Goal: Use online tool/utility: Use online tool/utility

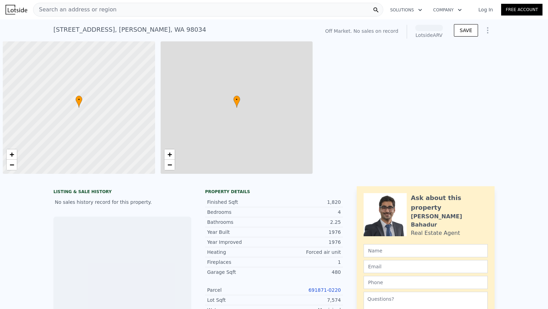
scroll to position [0, 3]
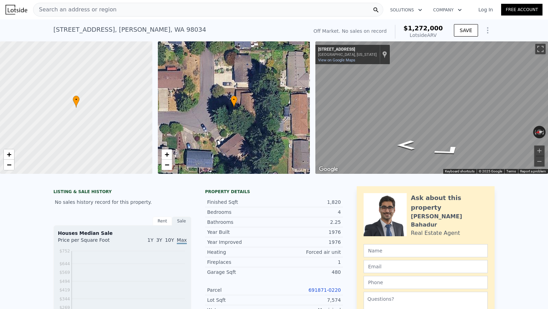
click at [223, 11] on div "Search an address or region" at bounding box center [208, 10] width 350 height 14
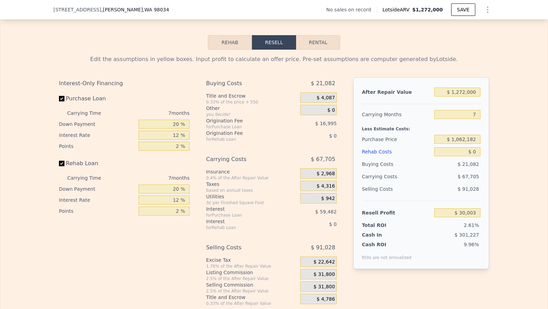
scroll to position [1065, 0]
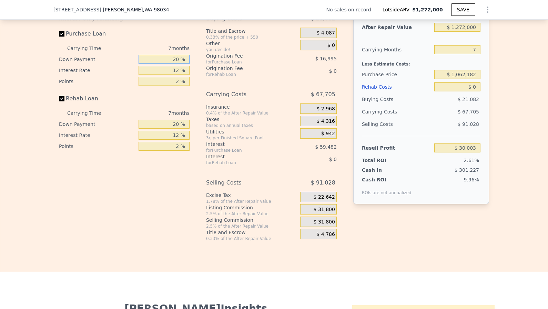
click at [167, 61] on input "20 %" at bounding box center [164, 59] width 51 height 9
type input "1 %"
type input "$ 11,834"
type input "10 %"
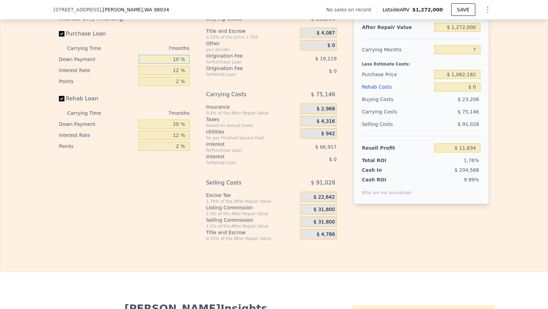
type input "$ 20,438"
type input "10 %"
type input "1 %"
type input "$ 81,779"
type input "11 %"
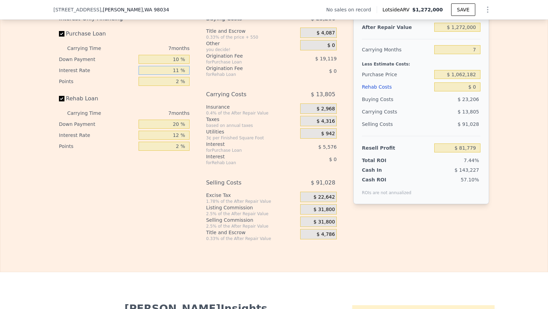
type input "$ 26,017"
type input "11 %"
type input "1 %"
type input "$ 35,576"
type input "10 %"
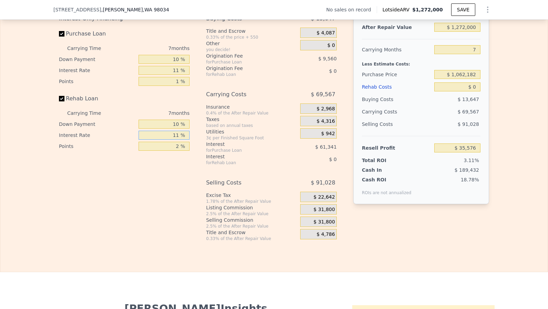
type input "11 %"
type input "1 %"
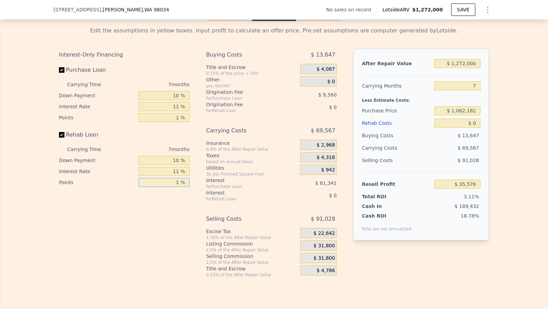
scroll to position [1028, 0]
click at [474, 63] on input "$ 1,272,000" at bounding box center [458, 64] width 46 height 9
type input "$ 1"
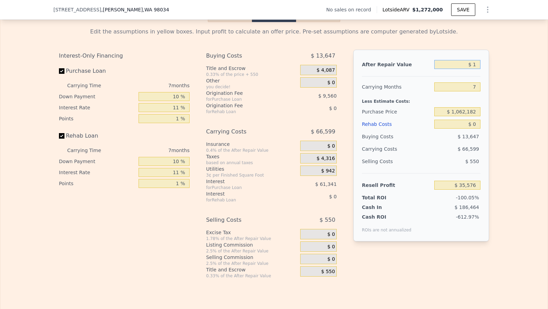
type input "-$ 1,142,977"
type input "$ 13"
type input "-$ 1,142,965"
type input "$ 137"
type input "-$ 1,142,849"
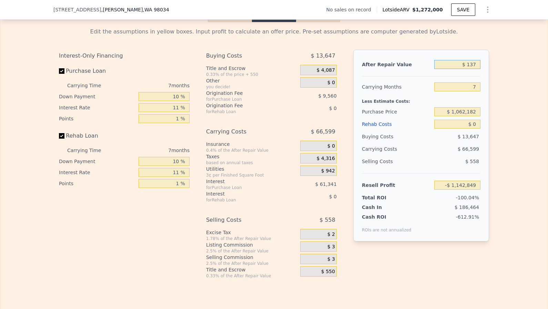
type input "$ 1,375"
type input "-$ 1,141,703"
type input "$ 13,750"
type input "-$ 1,130,239"
type input "$ 137,500"
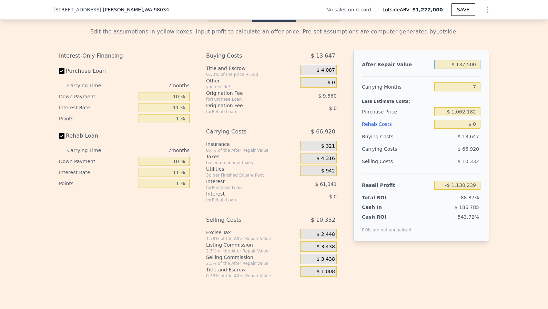
type input "-$ 1,015,581"
type input "$ 1,375,000"
type input "$ 131,010"
click at [455, 88] on input "7" at bounding box center [458, 86] width 46 height 9
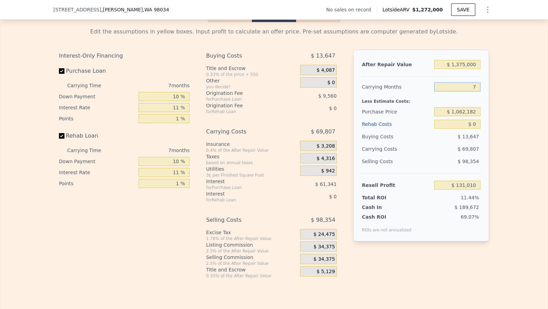
click at [455, 88] on input "7" at bounding box center [458, 86] width 46 height 9
type input "6"
type input "$ 140,981"
type input "6"
click at [477, 114] on input "$ 1,062,182" at bounding box center [458, 111] width 46 height 9
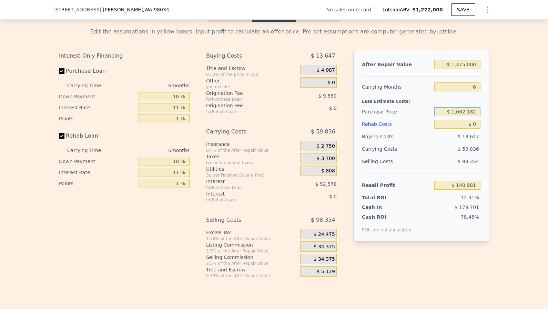
click at [477, 114] on input "$ 1,062,182" at bounding box center [458, 111] width 46 height 9
type input "$ 875,000"
type input "$ 339,735"
type input "$ 1"
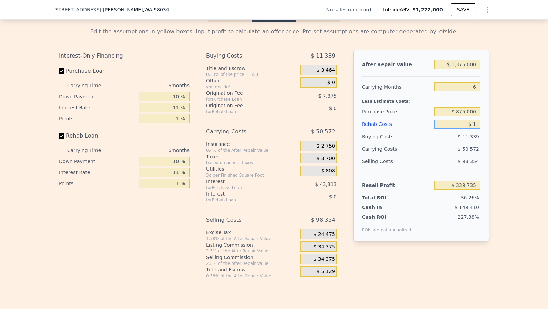
type input "$ 339,734"
type input "$ 17"
type input "$ 339,718"
type input "$ 175"
type input "$ 339,552"
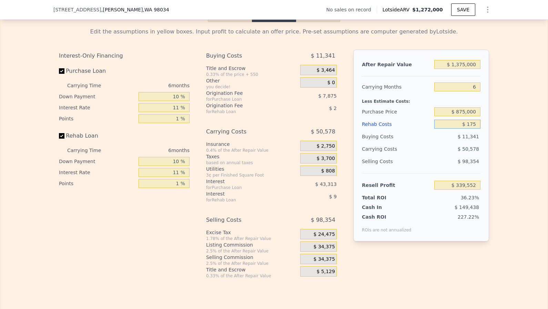
type input "$ 1,750"
type input "$ 337,885"
type input "$ 175,000"
type input "$ 154,496"
type input "$ 1,750"
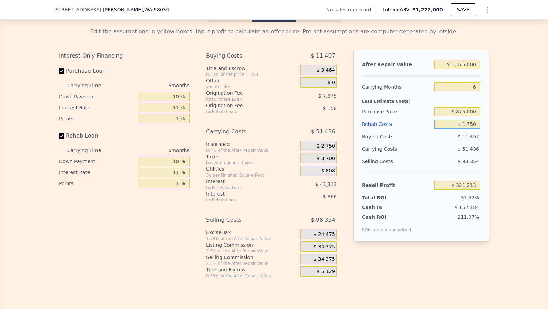
type input "$ 337,885"
type input "$ 175"
type input "$ 339,552"
type input "$ 17"
type input "$ 339,718"
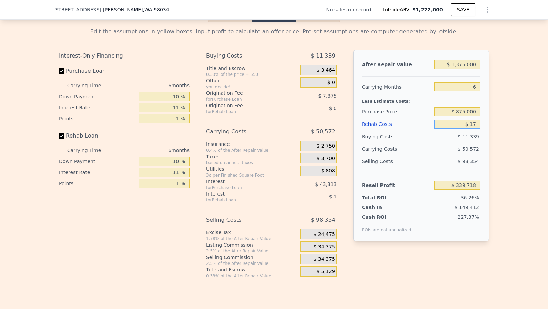
type input "$ 1"
type input "$ 339,734"
type input "$ 15"
type input "$ 339,720"
type input "$ 150"
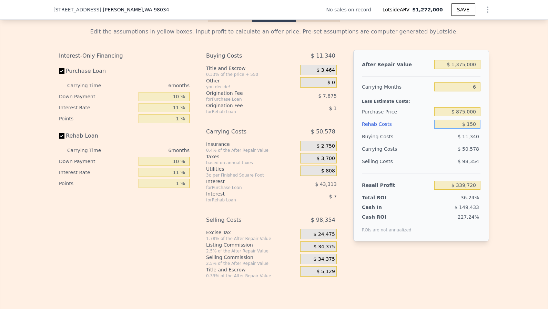
type input "$ 339,578"
type input "$ 1,500"
type input "$ 338,149"
type input "$ 15,000"
type input "$ 323,856"
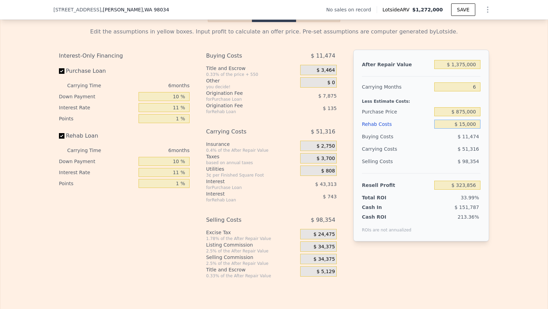
type input "$ 150,000"
type input "$ 180,957"
click at [328, 244] on span "$ 34,375" at bounding box center [324, 247] width 21 height 6
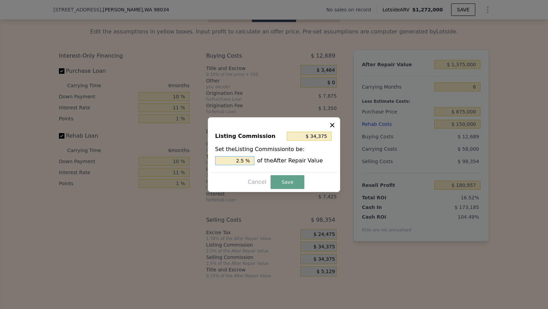
drag, startPoint x: 235, startPoint y: 159, endPoint x: 418, endPoint y: 159, distance: 183.8
click at [409, 159] on div "​ Listing Commission $ 34,375 Set the Listing Commission to be: 2.5 % of the Af…" at bounding box center [274, 154] width 548 height 309
type input "$ 0"
type input "0 %"
click at [289, 182] on button "Save" at bounding box center [288, 182] width 34 height 14
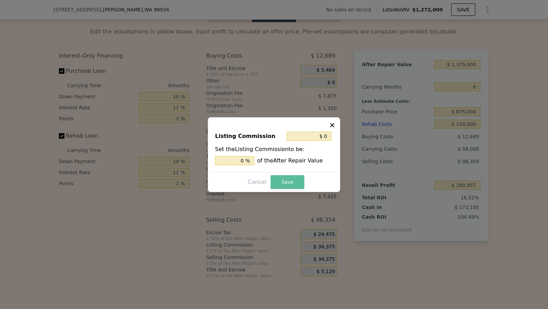
type input "$ 215,332"
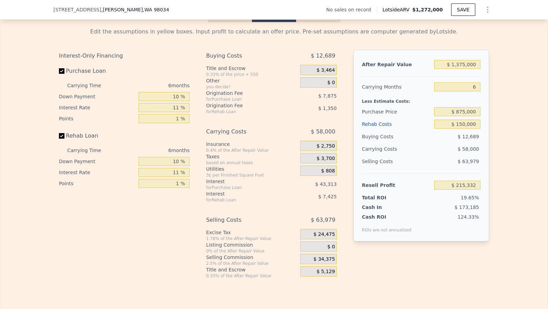
scroll to position [1022, 0]
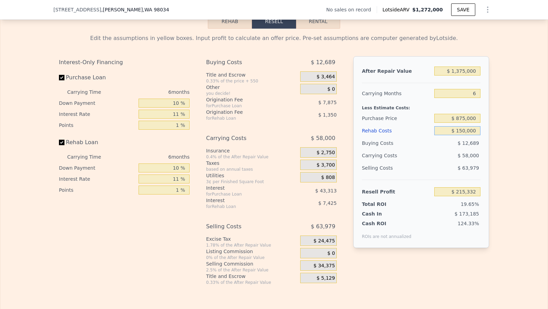
click at [466, 132] on input "$ 150,000" at bounding box center [458, 130] width 46 height 9
type input "$ 15,000"
type input "$ 358,231"
type input "$ 1,000"
type input "$ 373,053"
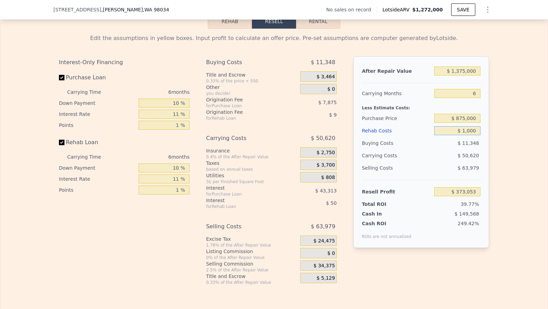
type input "$ 12,000"
type input "$ 361,408"
type input "$ 120,000"
type input "$ 247,090"
type input "$ 120,000"
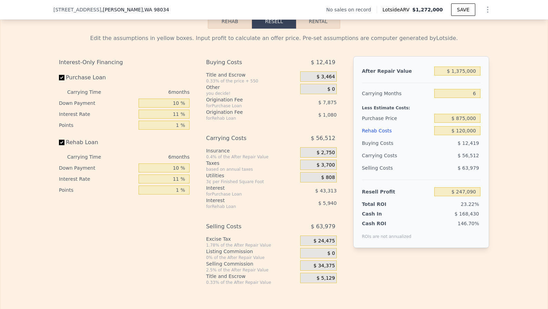
click at [408, 212] on div "$ 168,430" at bounding box center [444, 213] width 73 height 7
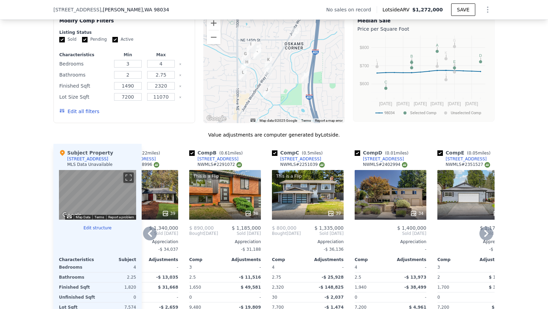
scroll to position [597, 0]
click at [409, 198] on div "34" at bounding box center [391, 195] width 72 height 50
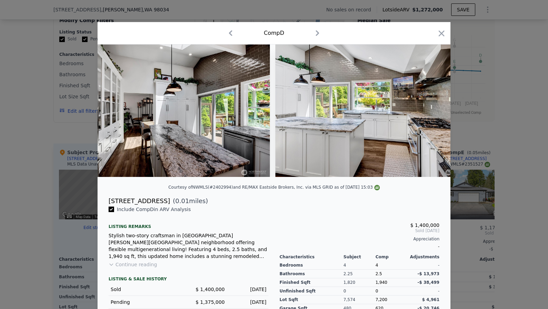
scroll to position [0, 1276]
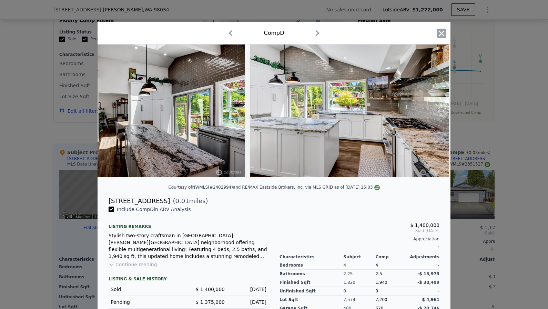
click at [445, 33] on icon "button" at bounding box center [442, 34] width 10 height 10
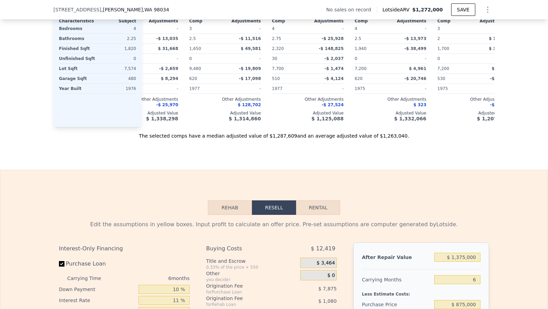
scroll to position [836, 0]
click at [467, 256] on input "$ 1,375,000" at bounding box center [458, 256] width 46 height 9
type input "$ 1"
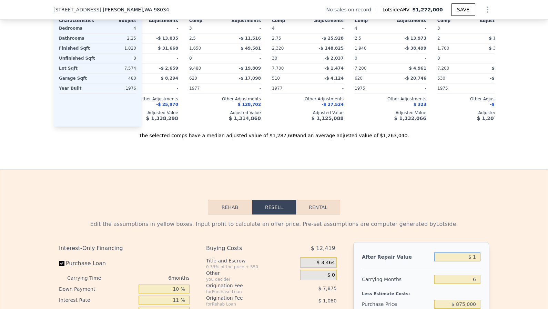
type input "-$ 1,061,730"
type input "$ 14"
type input "-$ 1,061,717"
type input "$ 140"
type input "-$ 1,061,597"
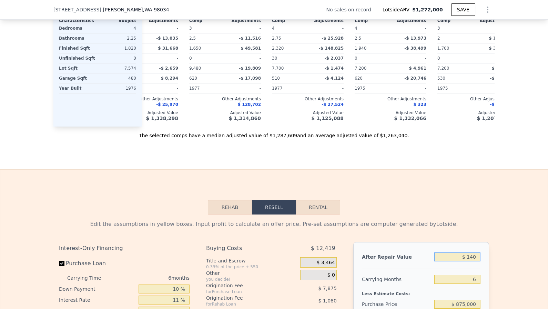
type input "$ 1,400"
type input "-$ 1,060,399"
type input "$ 14,000"
type input "-$ 1,048,405"
type input "$ 140,000"
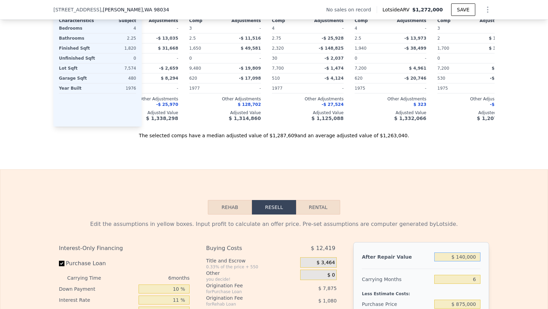
type input "-$ 928,469"
type input "$ 1,400,000"
type input "$ 270,887"
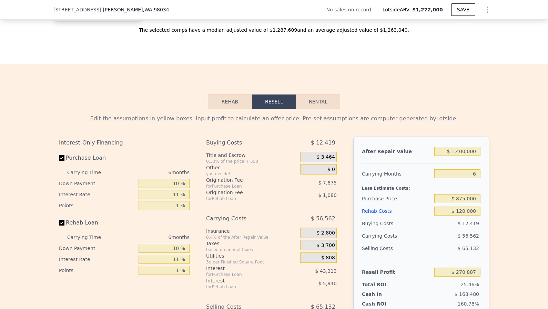
scroll to position [1011, 0]
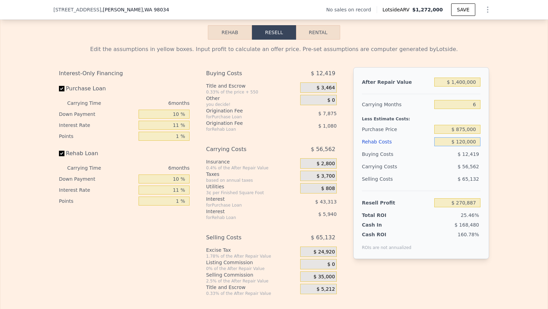
click at [463, 143] on input "$ 120,000" at bounding box center [458, 141] width 46 height 9
type input "$ 10,000"
type input "$ 387,319"
type input "$ 100,000"
type input "$ 292,057"
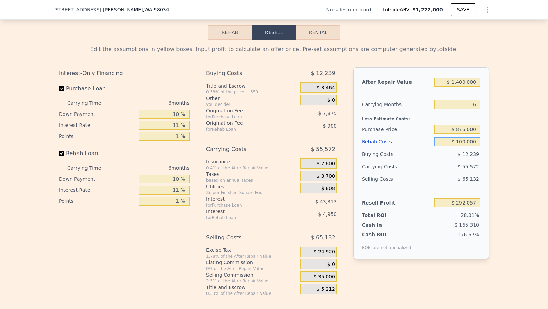
type input "$ 100,000"
click at [515, 178] on div "Edit the assumptions in yellow boxes. Input profit to calculate an offer price.…" at bounding box center [274, 168] width 548 height 257
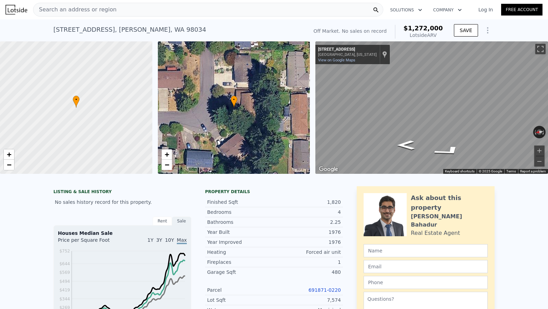
scroll to position [0, 0]
